Goal: Navigation & Orientation: Find specific page/section

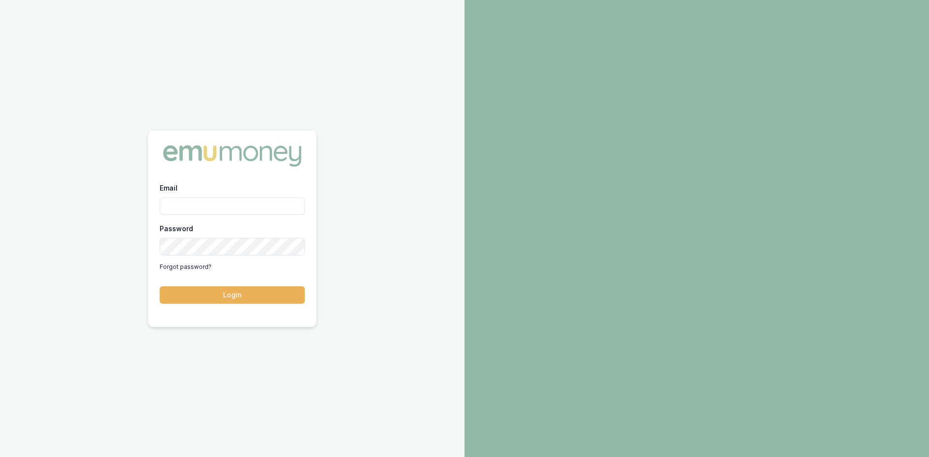
click at [219, 210] on input "Email" at bounding box center [232, 205] width 145 height 17
type input "[PERSON_NAME][EMAIL_ADDRESS][DOMAIN_NAME]"
click at [257, 298] on button "Login" at bounding box center [232, 295] width 145 height 17
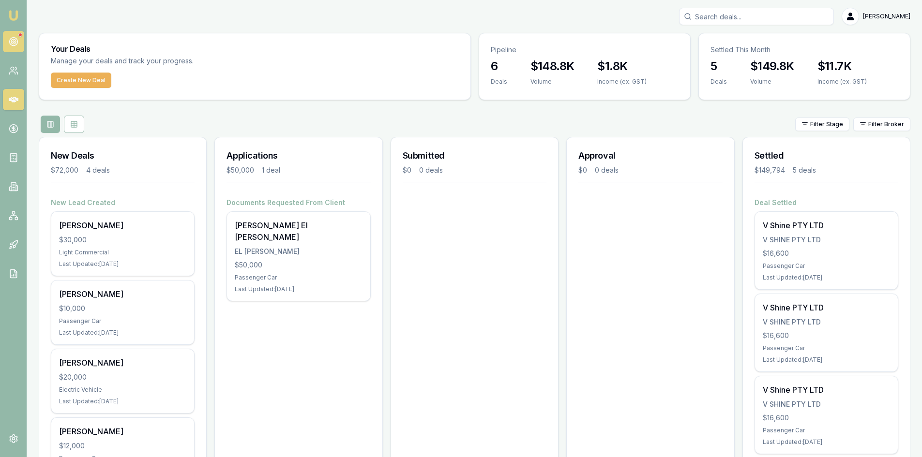
click at [20, 40] on link at bounding box center [13, 41] width 21 height 21
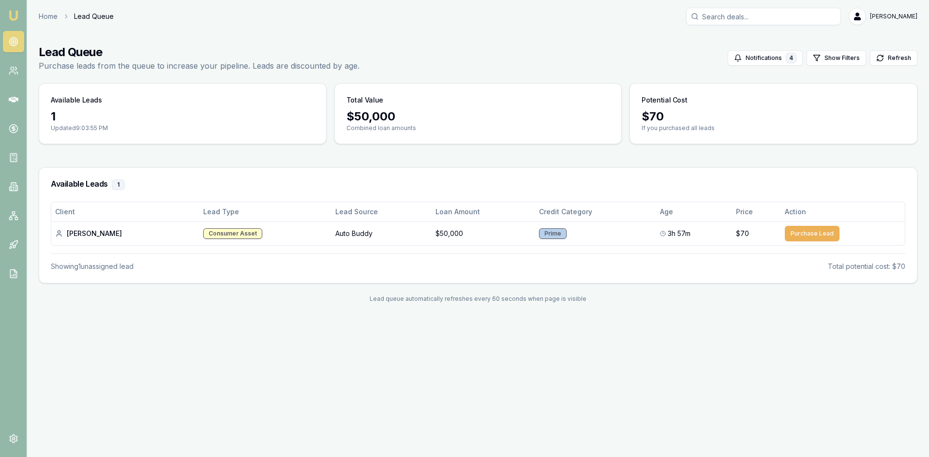
click at [17, 35] on link at bounding box center [13, 41] width 21 height 21
click at [17, 70] on icon at bounding box center [14, 71] width 10 height 10
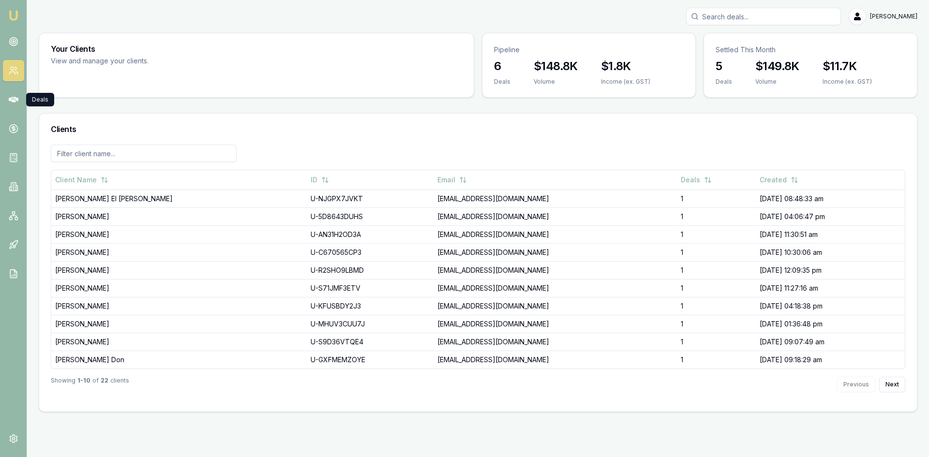
click at [15, 98] on icon at bounding box center [14, 100] width 10 height 10
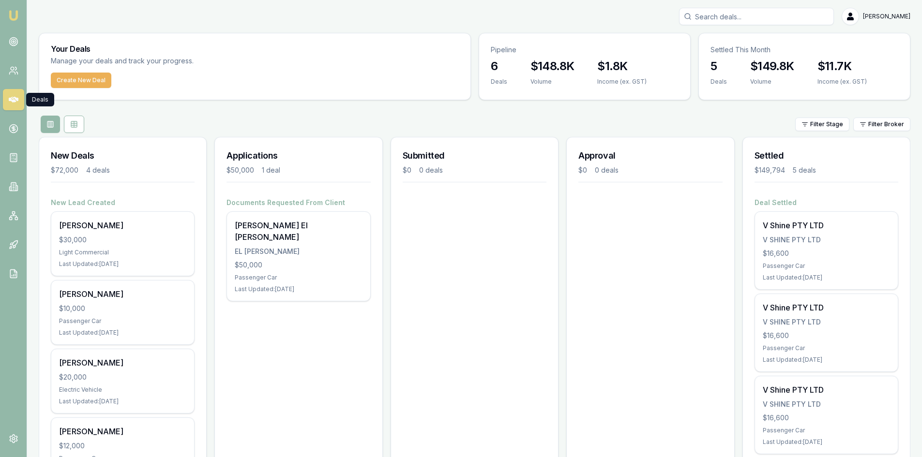
click at [18, 100] on link at bounding box center [13, 99] width 21 height 21
